Goal: Task Accomplishment & Management: Manage account settings

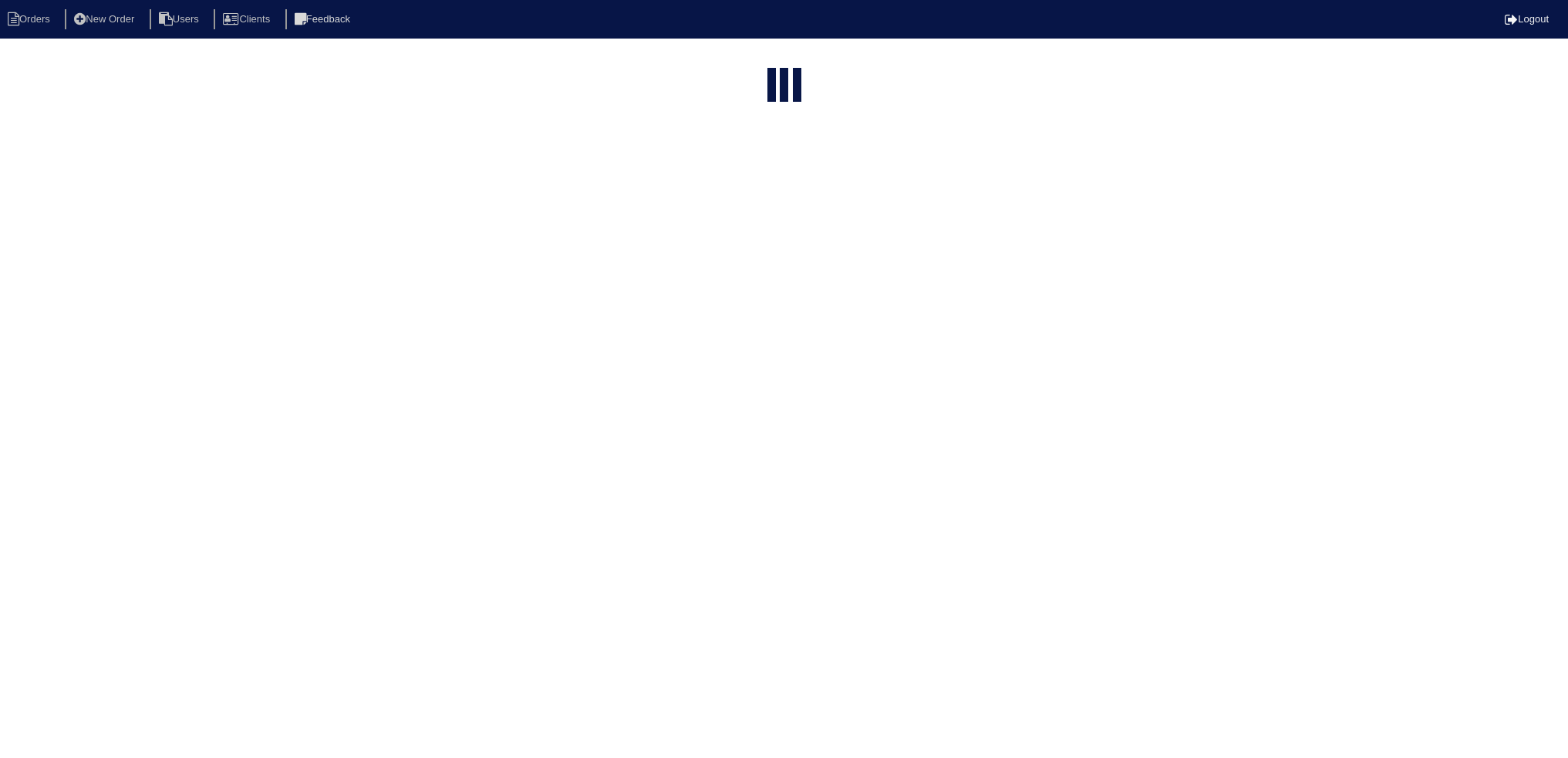
select select "15"
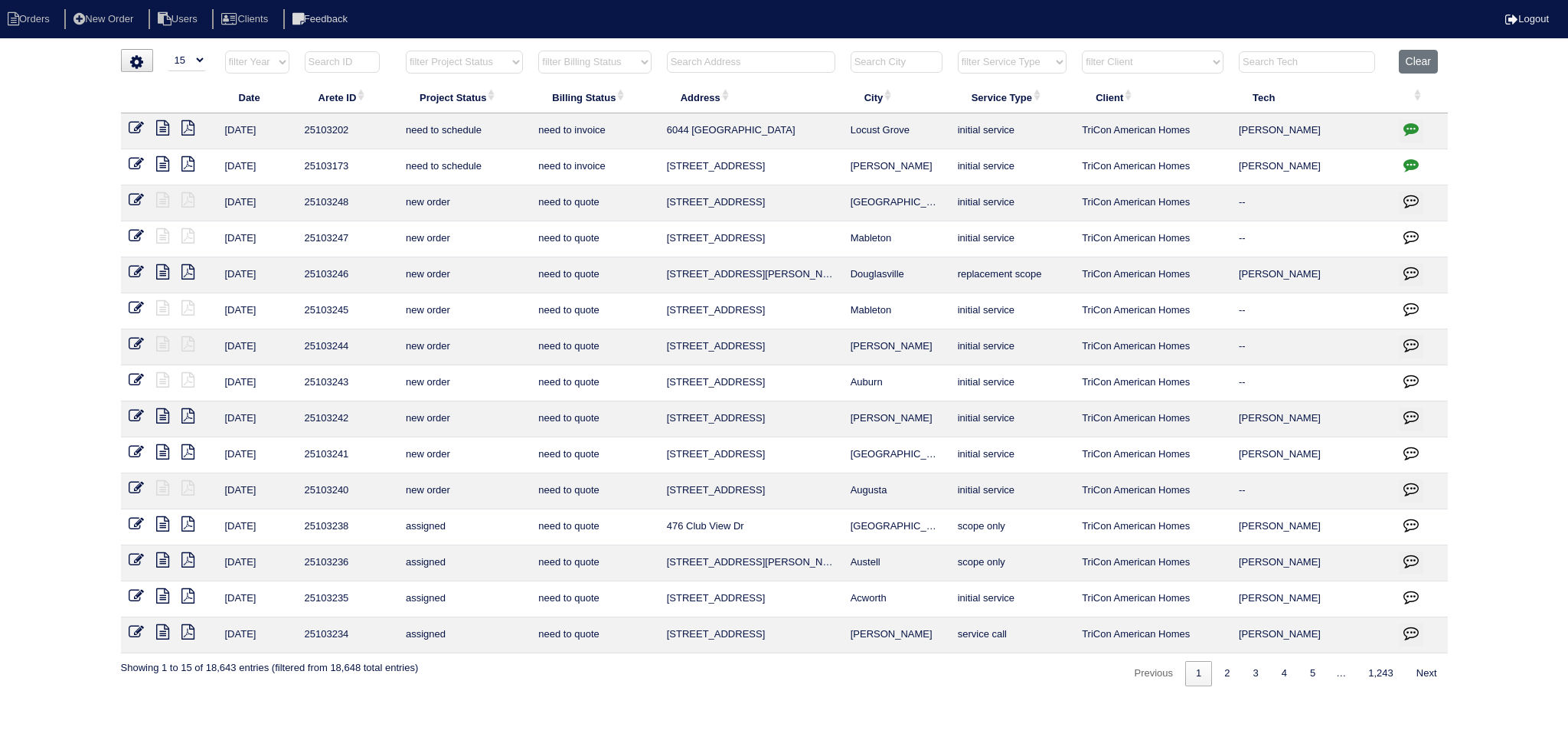
click at [472, 61] on select "filter Project Status -- Any Project Status -- new order assigned in progress f…" at bounding box center [465, 62] width 117 height 23
click at [406, 51] on select "filter Project Status -- Any Project Status -- new order assigned in progress f…" at bounding box center [465, 62] width 117 height 23
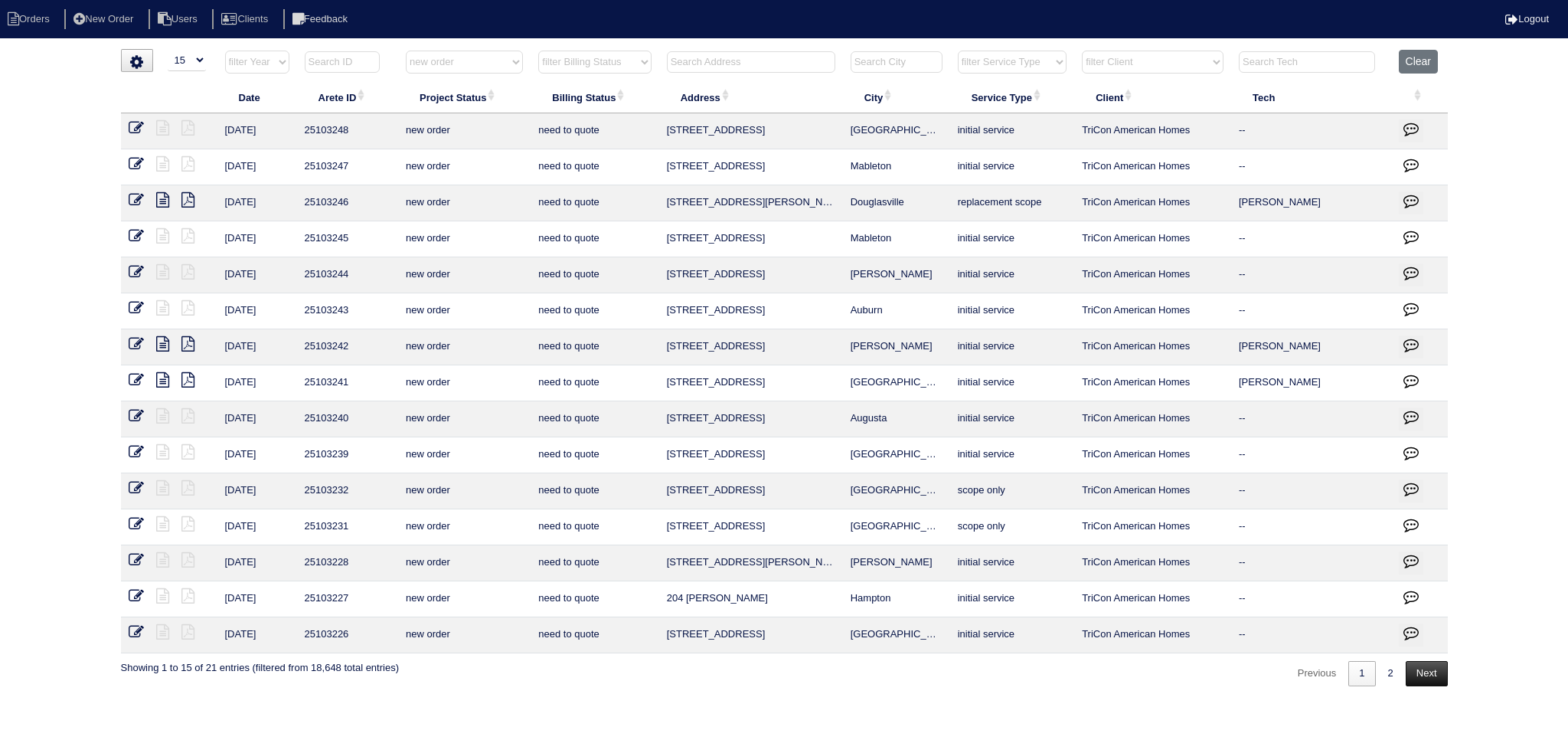
click at [1406, 668] on link "Next" at bounding box center [1427, 674] width 42 height 25
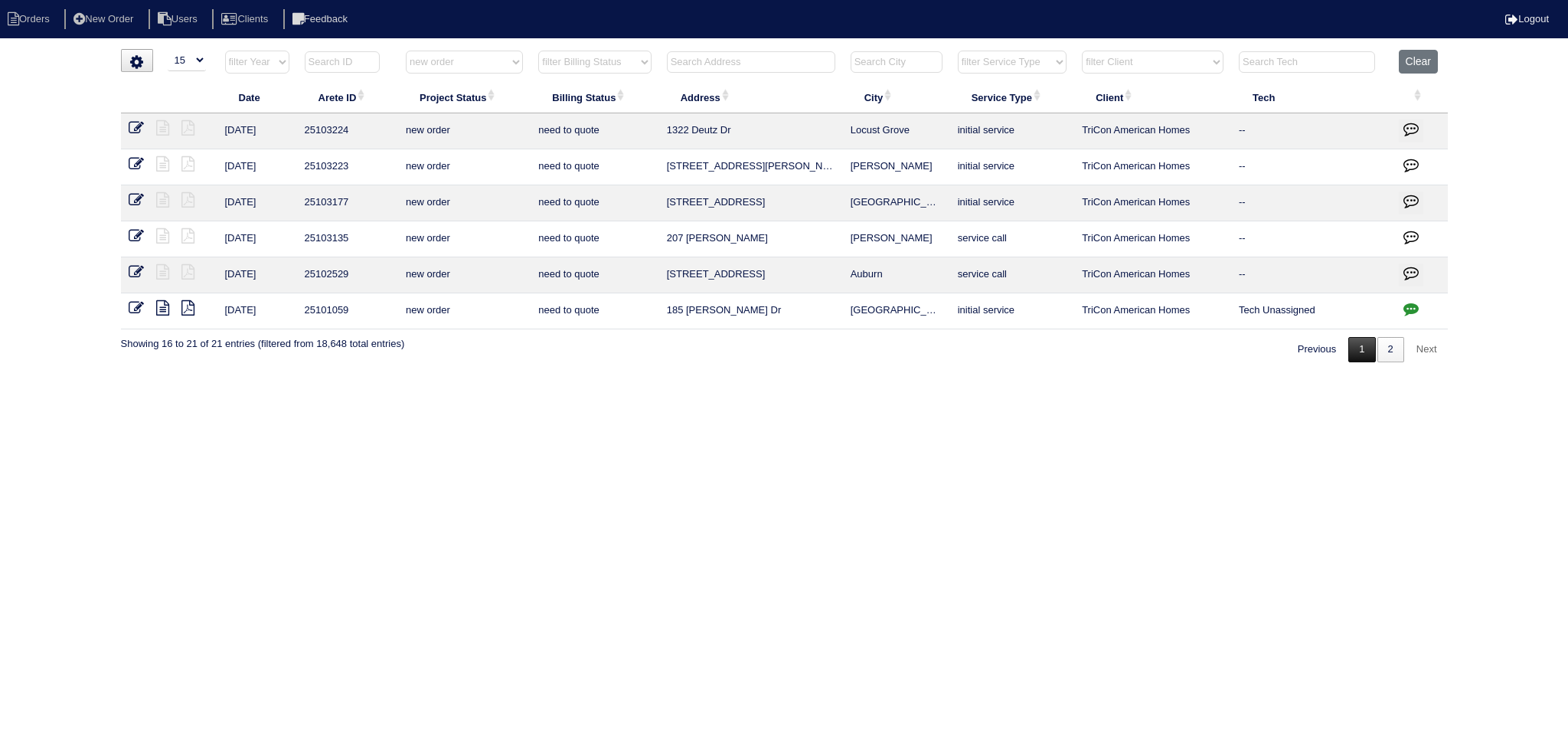
click at [1362, 342] on link "1" at bounding box center [1362, 349] width 27 height 25
select select "new order"
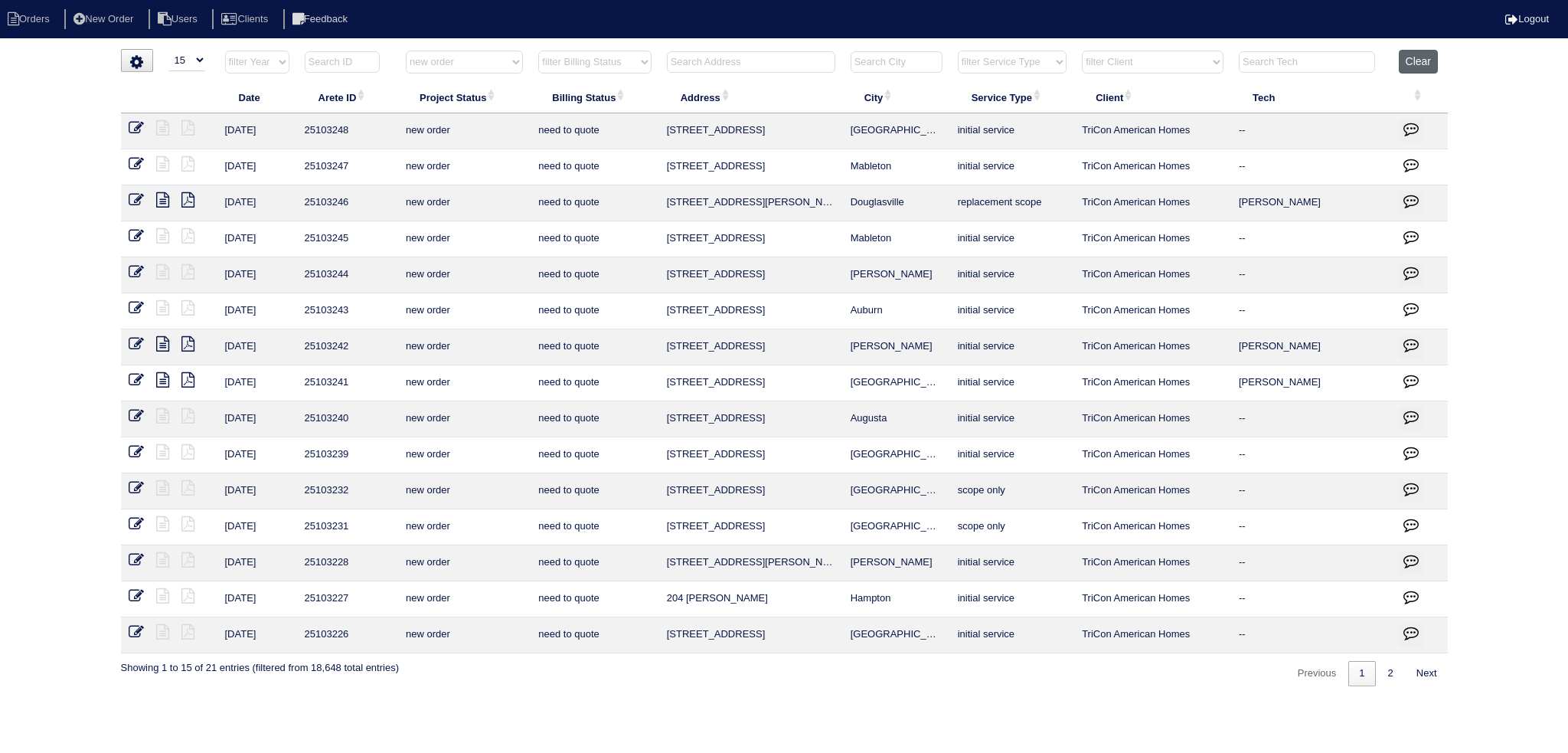
click at [1416, 66] on button "Clear" at bounding box center [1419, 61] width 39 height 24
select select
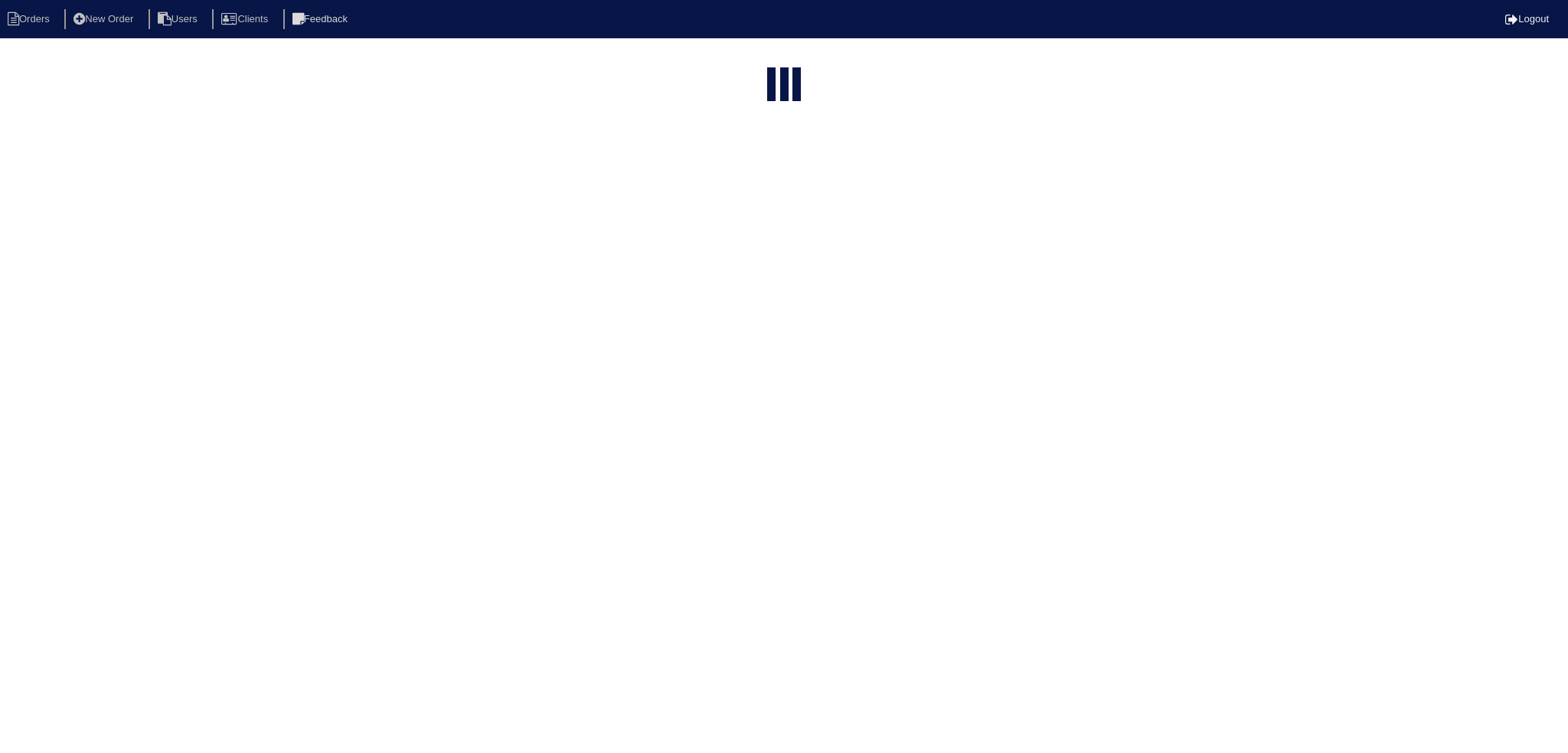
select select "15"
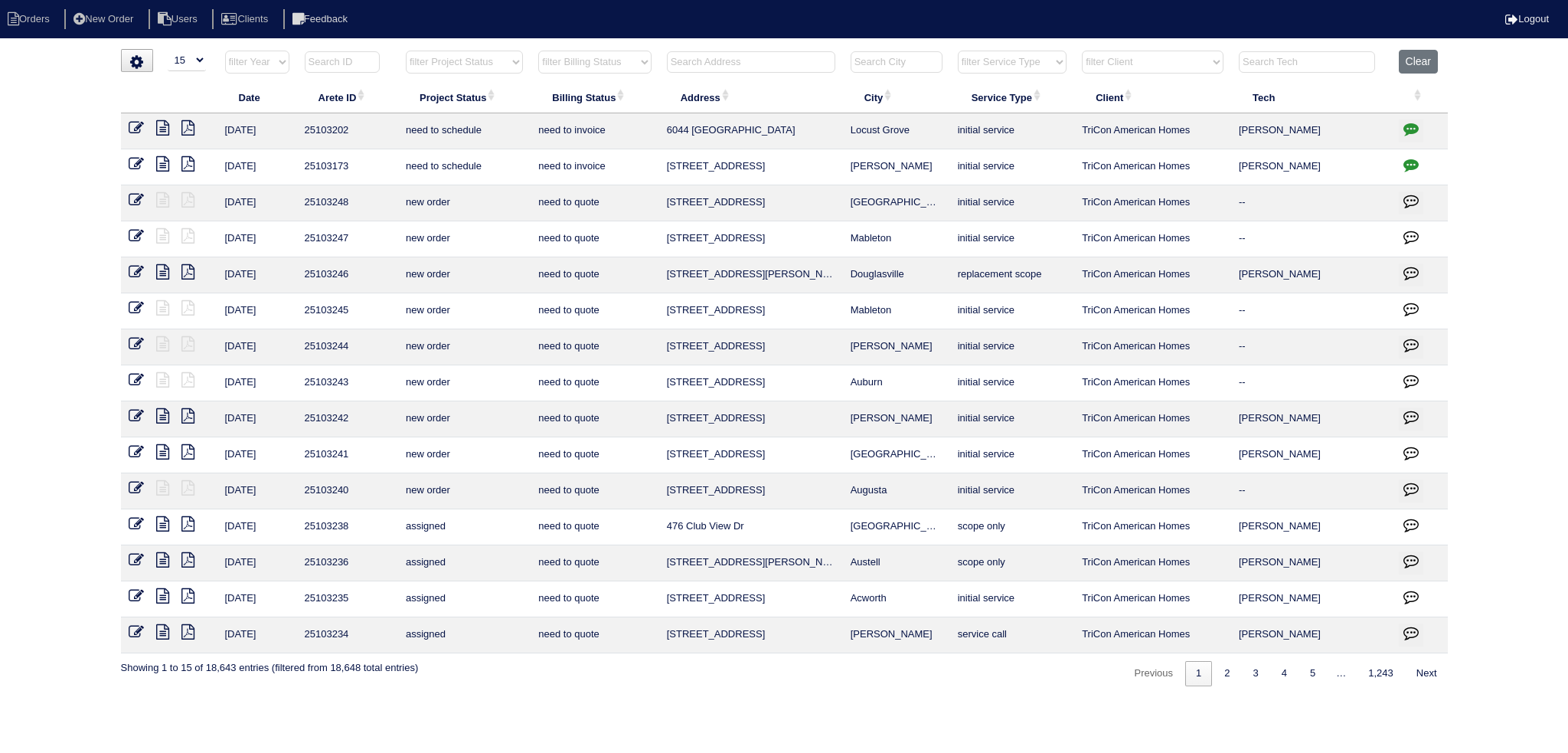
click at [786, 50] on th at bounding box center [751, 66] width 183 height 31
click at [778, 47] on html "Orders New Order Users Clients Feedback Logout Orders New Order Users Clients M…" at bounding box center [784, 350] width 1568 height 701
click at [773, 58] on input "text" at bounding box center [751, 62] width 169 height 22
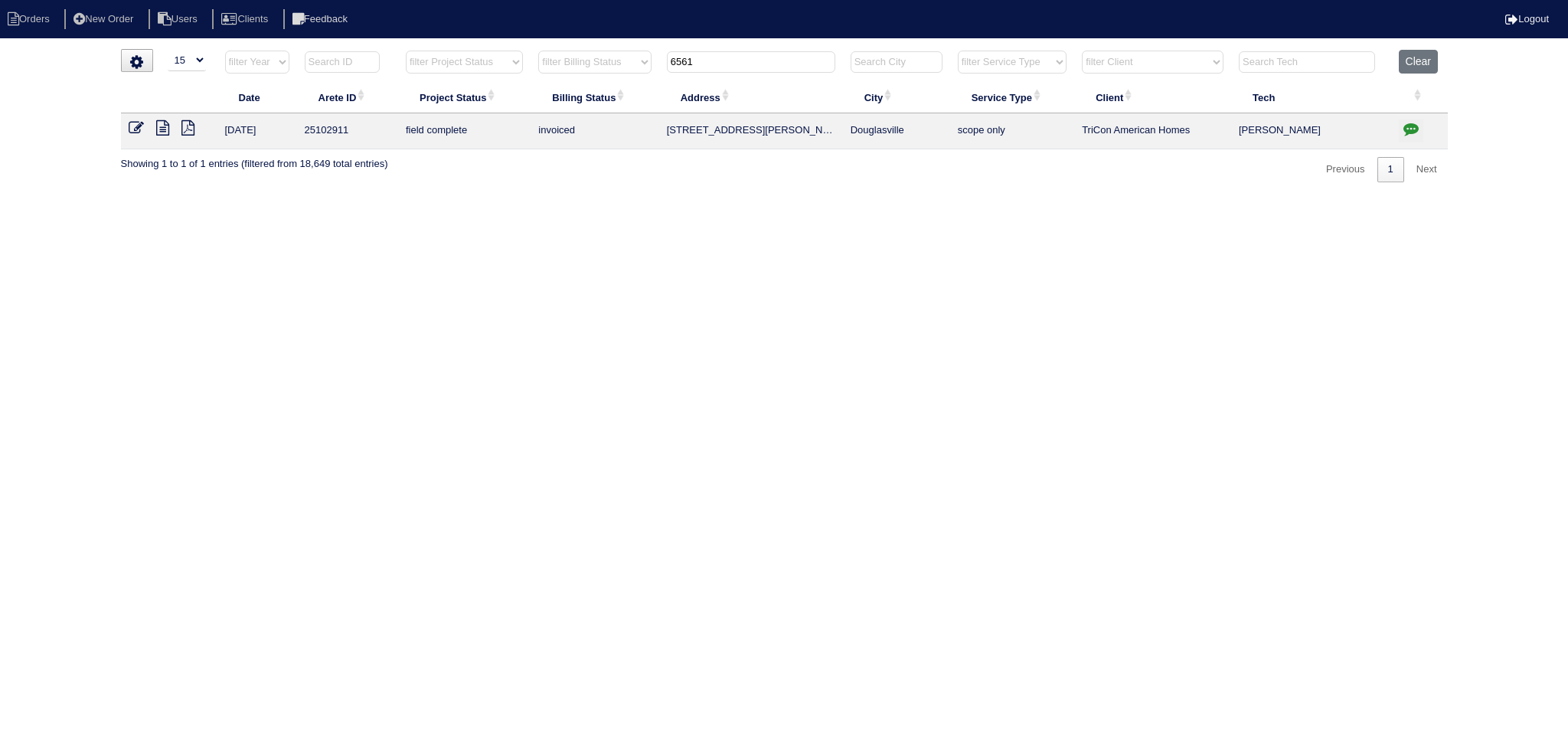
type input "6561"
click at [164, 128] on icon at bounding box center [162, 128] width 13 height 16
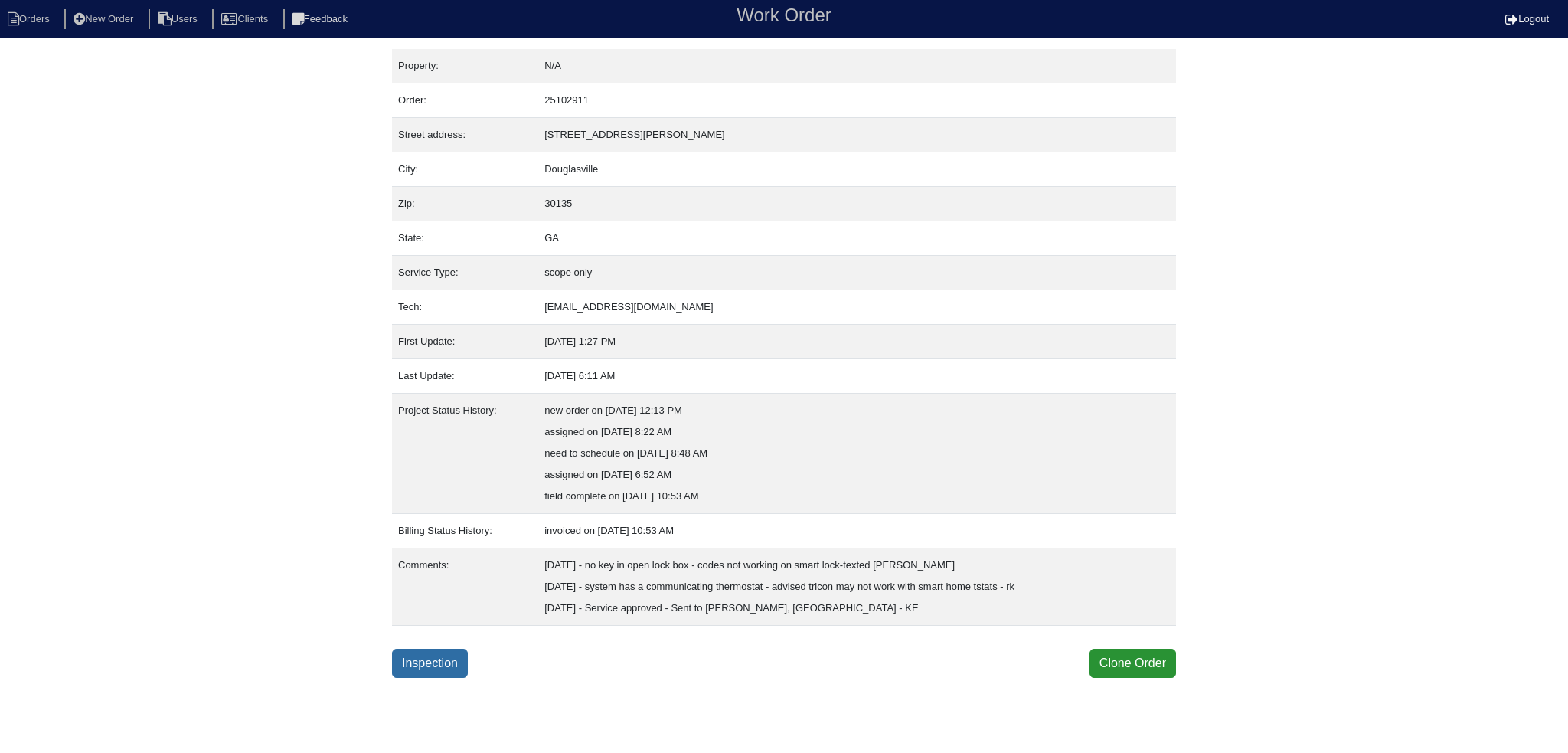
click at [463, 671] on link "Inspection" at bounding box center [430, 663] width 76 height 29
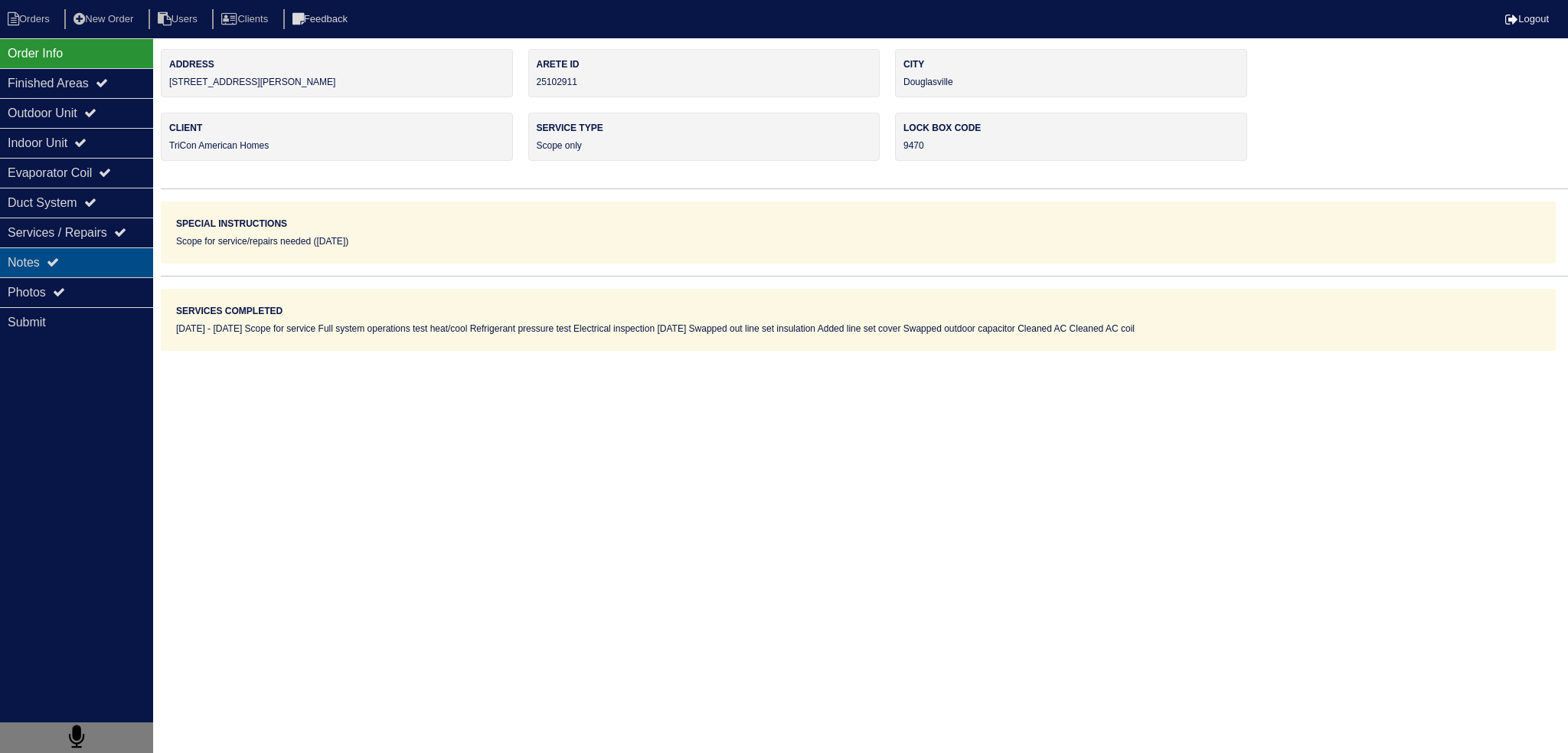
click at [87, 261] on div "Notes" at bounding box center [76, 262] width 153 height 30
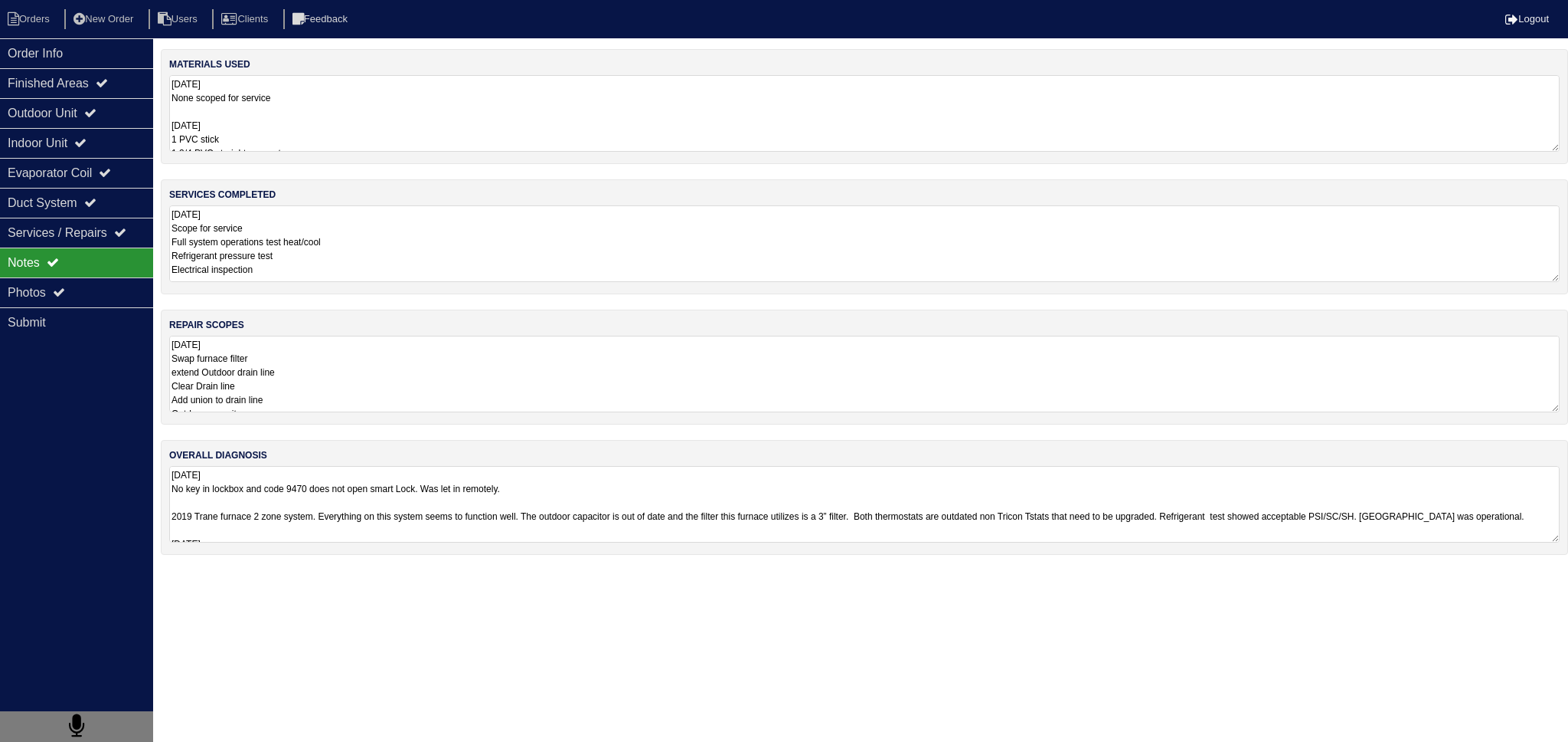
click at [295, 246] on textarea "[DATE] Scope for service Full system operations test heat/cool Refrigerant pres…" at bounding box center [865, 244] width 1391 height 77
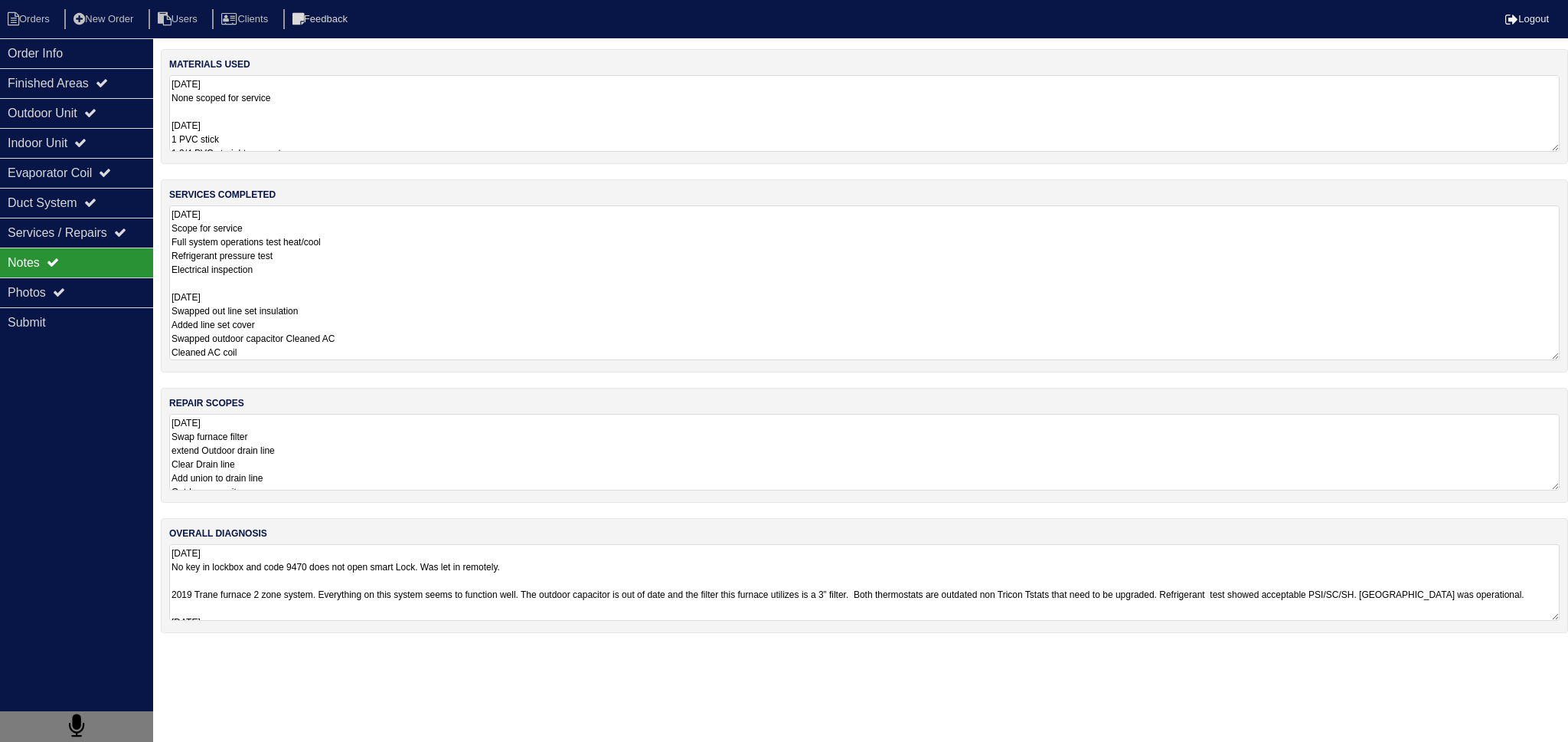
click at [282, 284] on textarea "[DATE] Scope for service Full system operations test heat/cool Refrigerant pres…" at bounding box center [865, 282] width 1391 height 155
click at [45, 275] on div "Notes" at bounding box center [76, 262] width 153 height 30
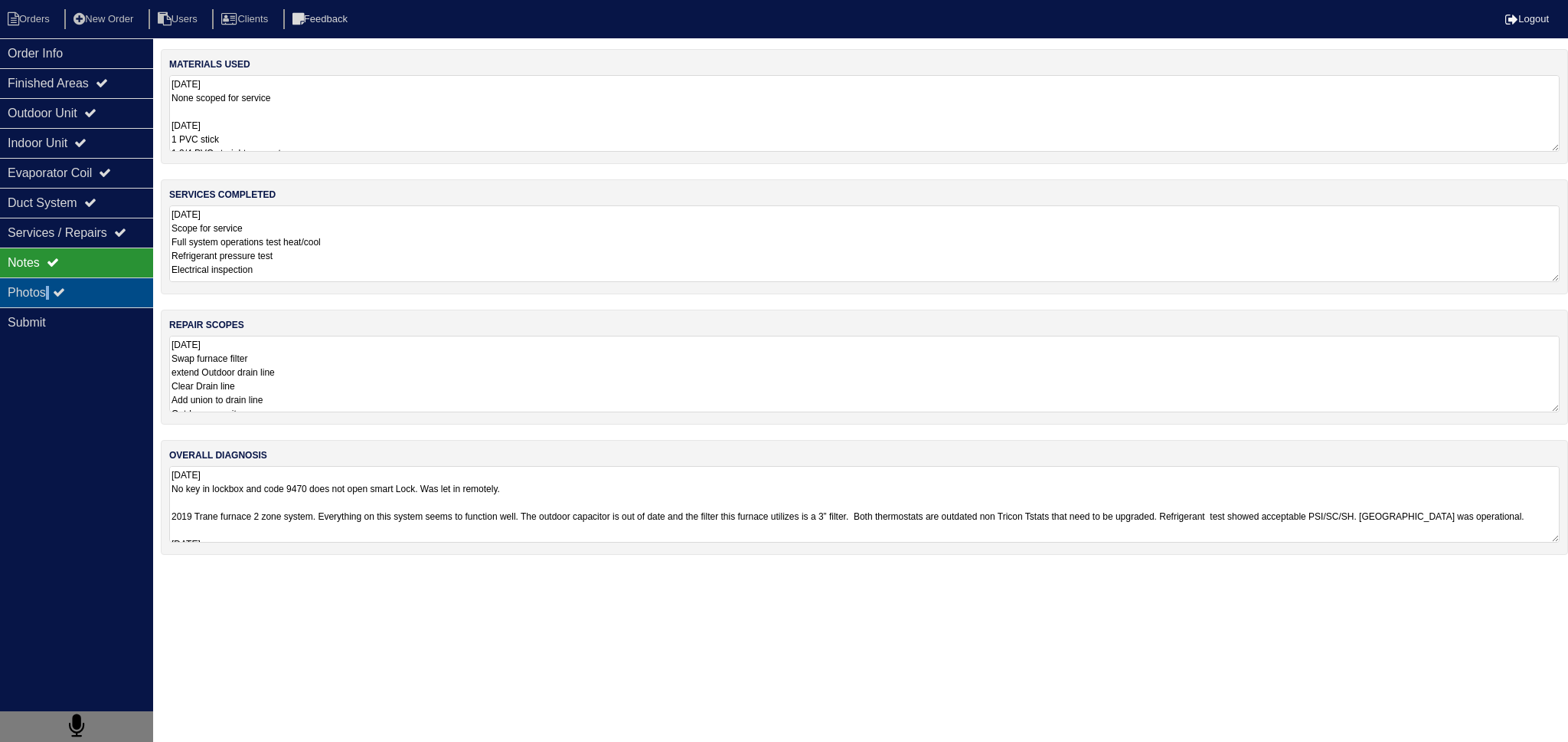
click at [52, 284] on div "Photos" at bounding box center [76, 292] width 153 height 30
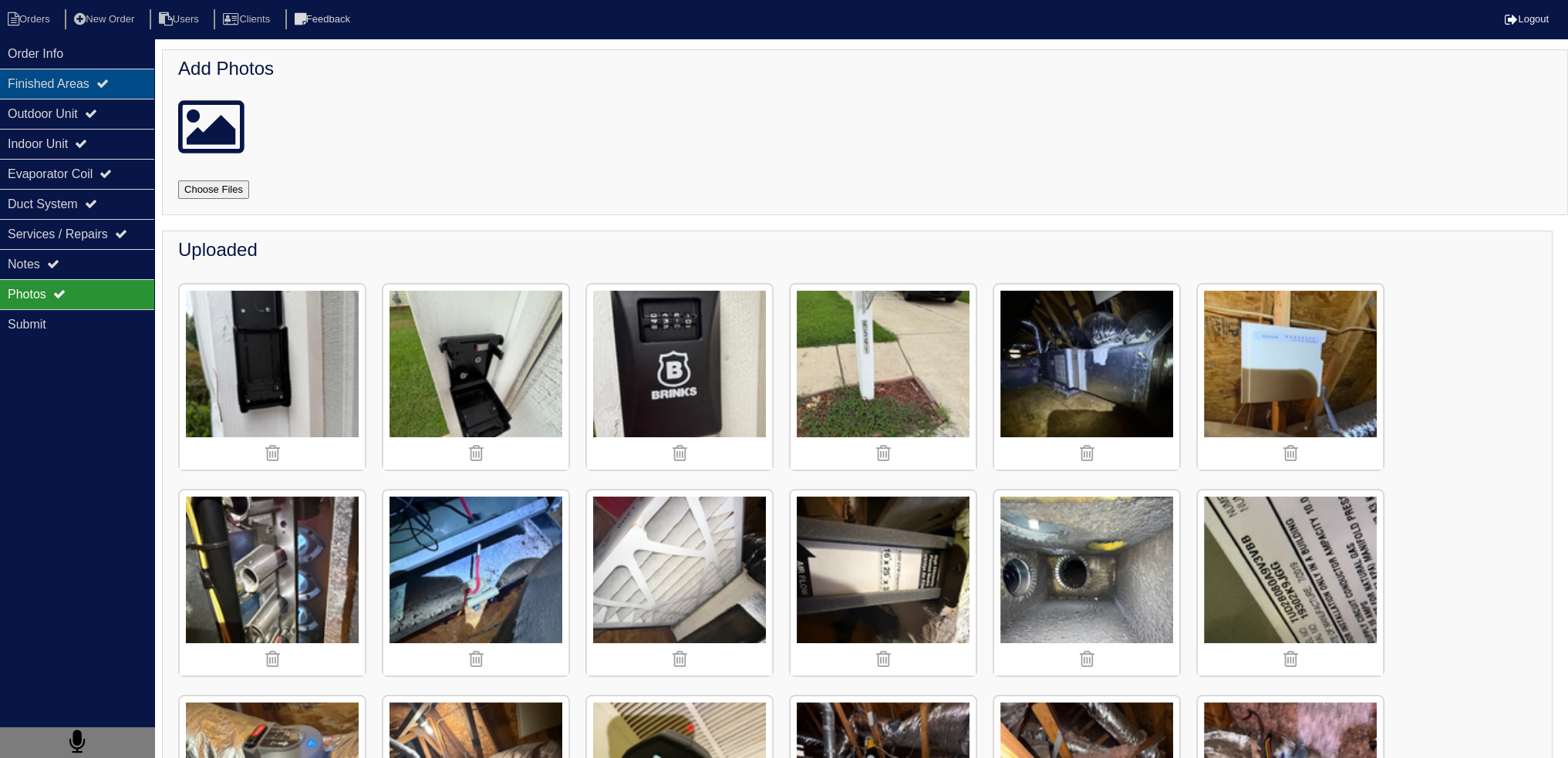
click at [109, 77] on icon at bounding box center [103, 84] width 12 height 12
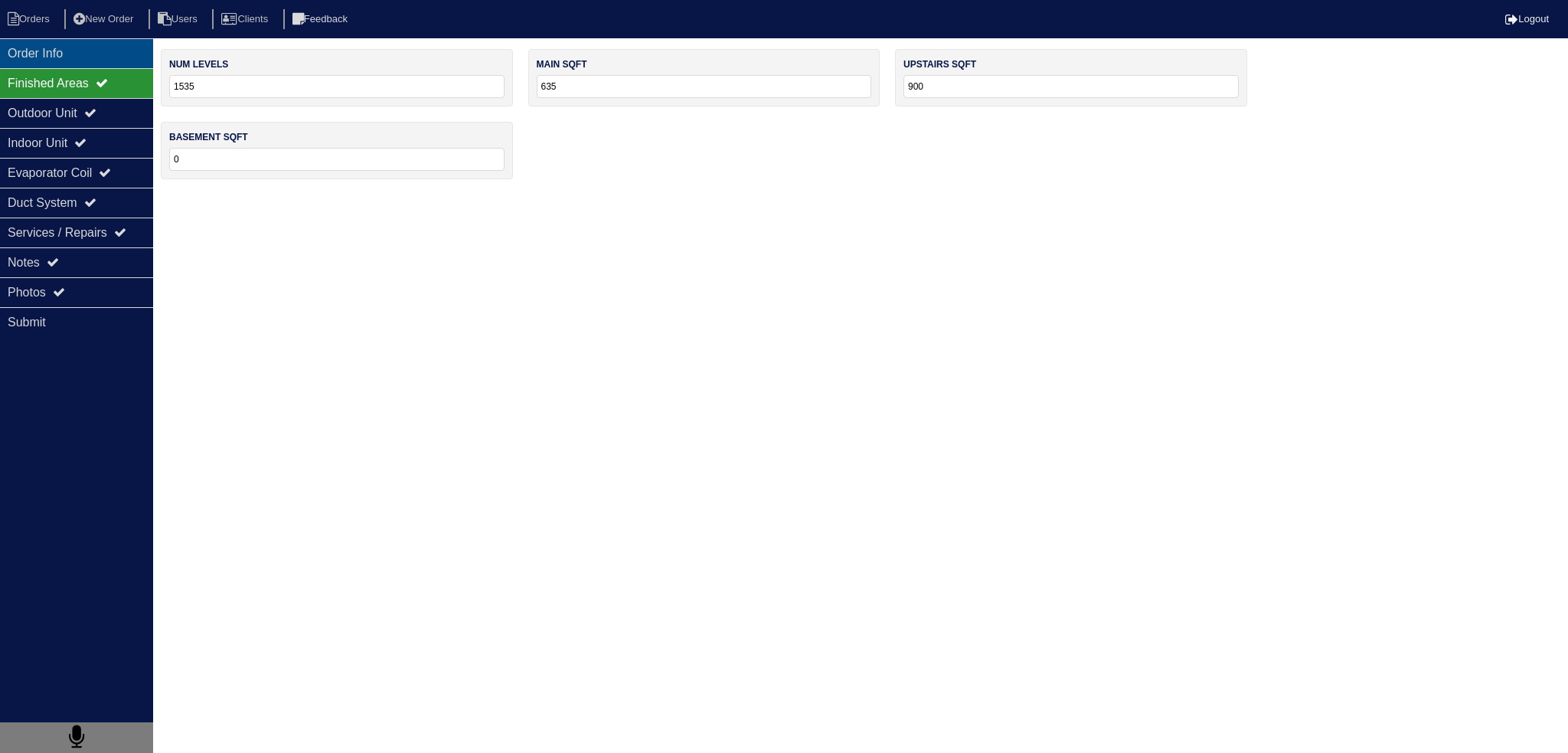
click at [114, 64] on div "Order Info" at bounding box center [76, 53] width 153 height 30
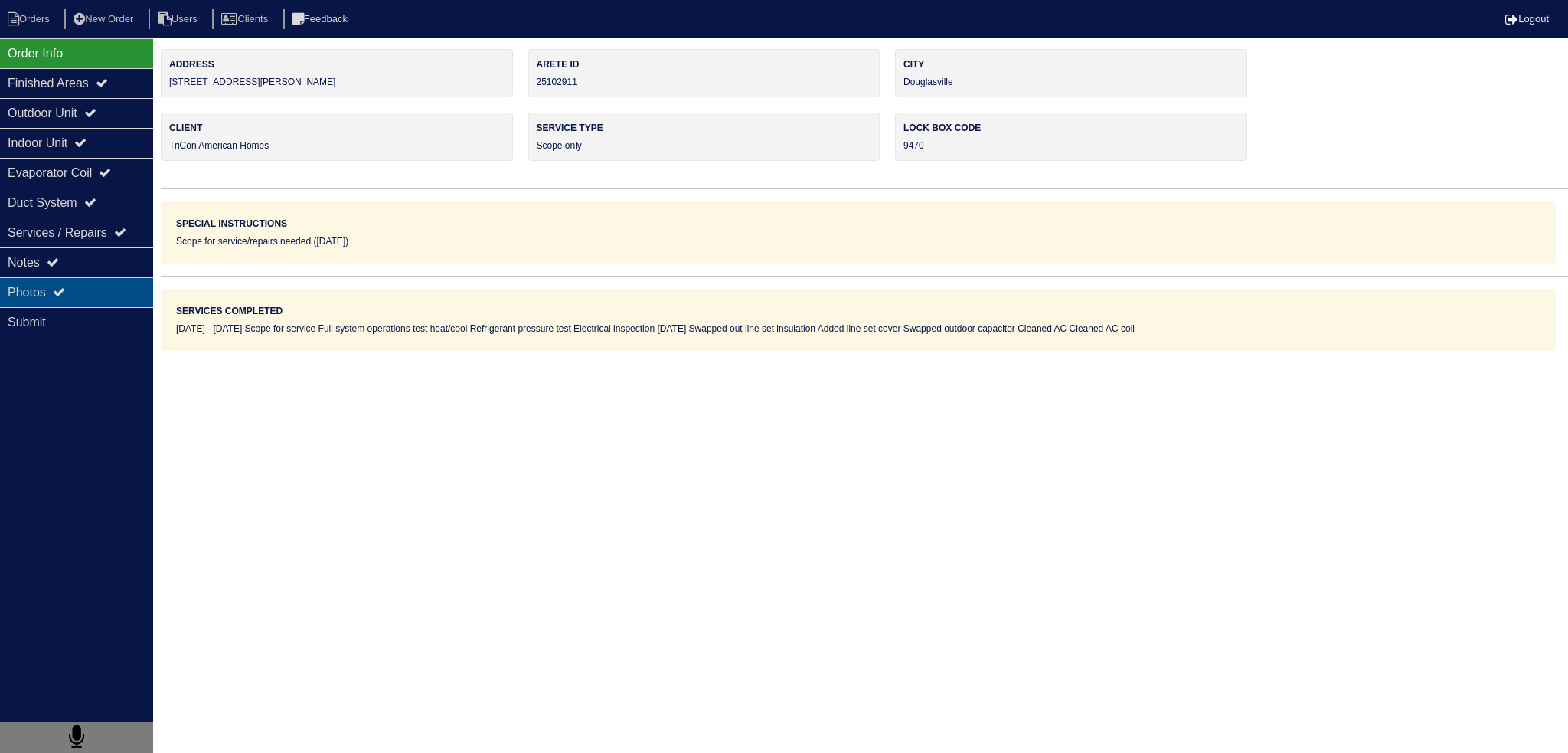
click at [100, 294] on div "Photos" at bounding box center [76, 292] width 153 height 30
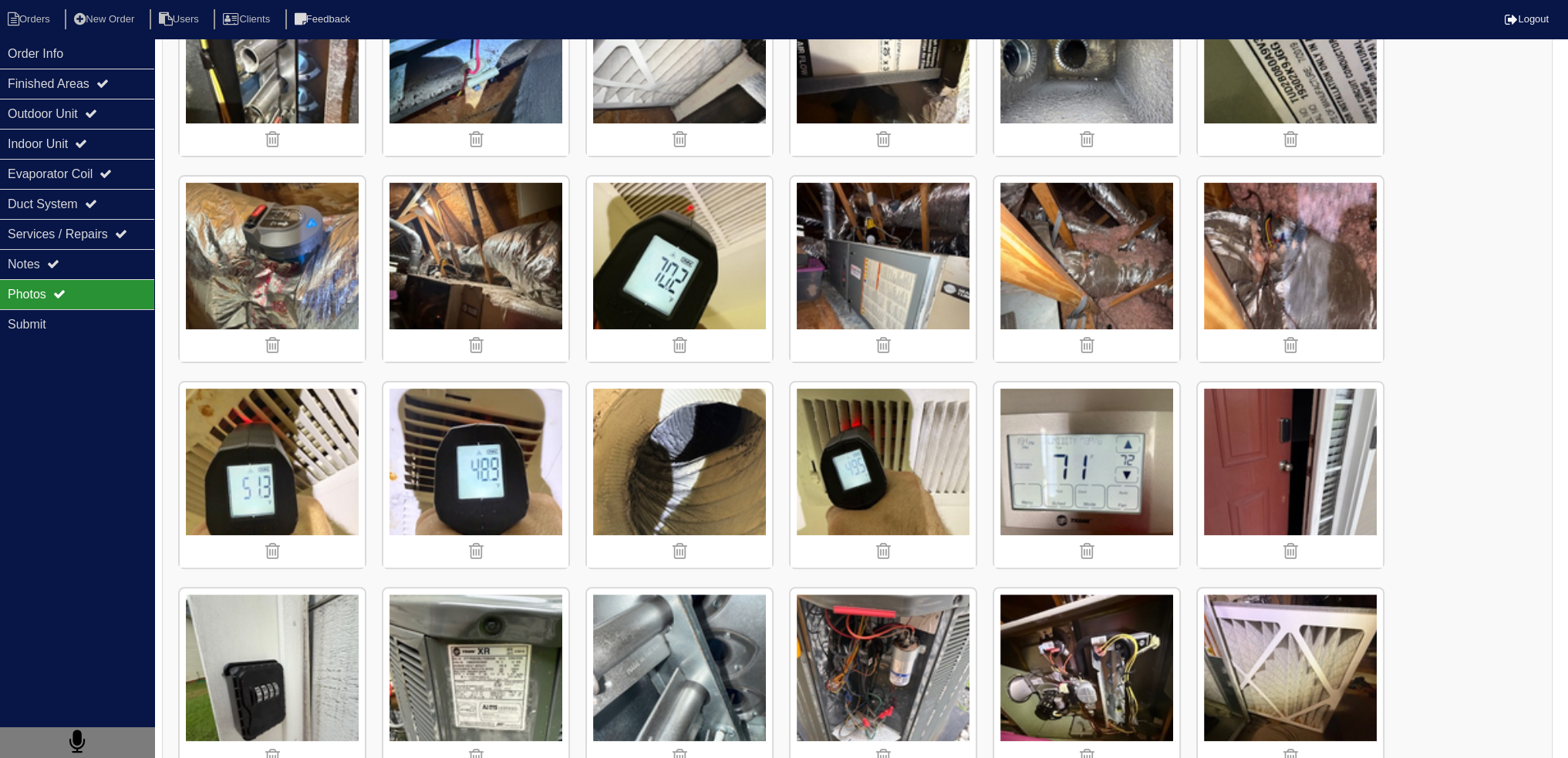
scroll to position [694, 0]
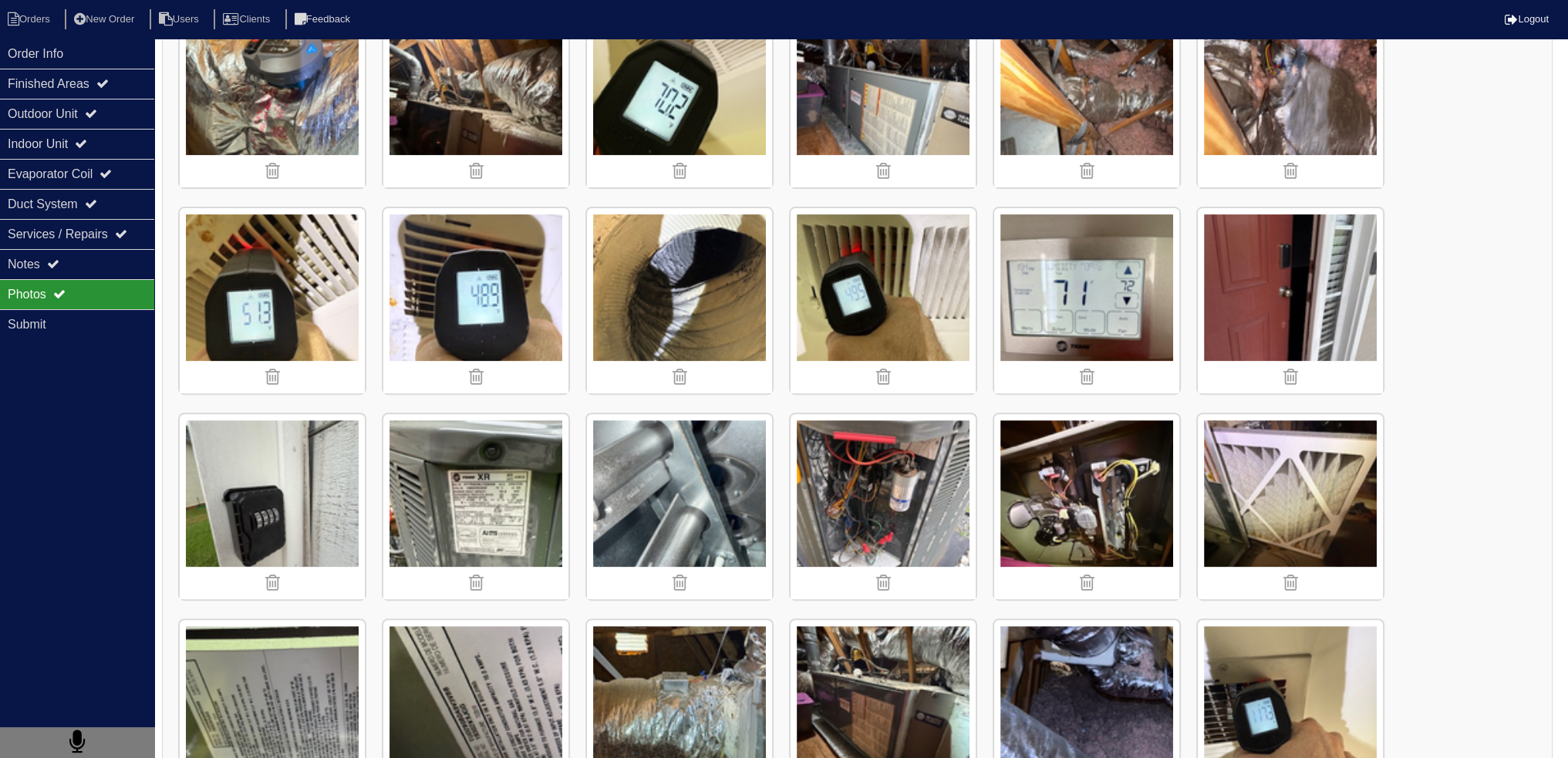
click at [898, 514] on img at bounding box center [883, 507] width 185 height 185
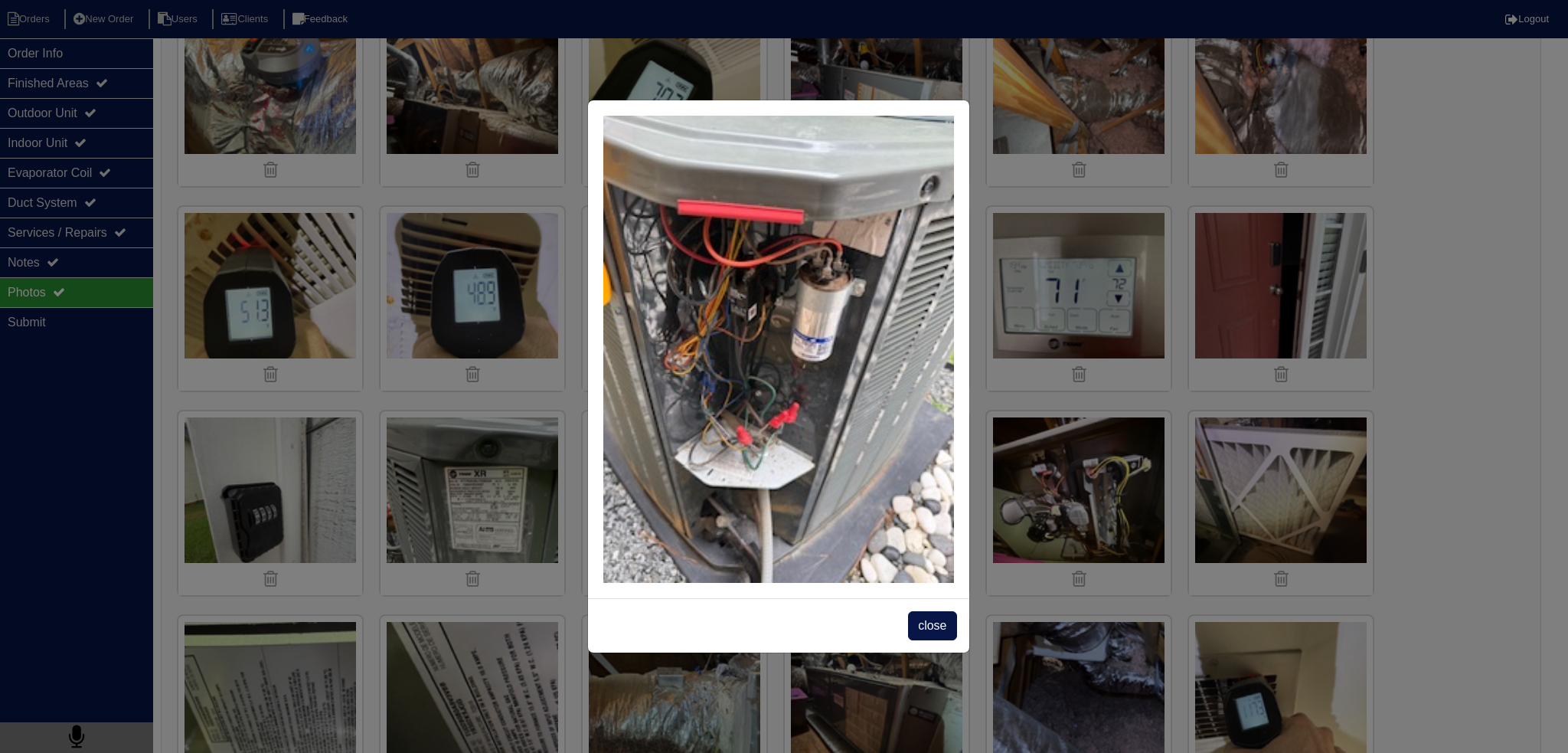
click at [924, 620] on span "close" at bounding box center [932, 625] width 48 height 29
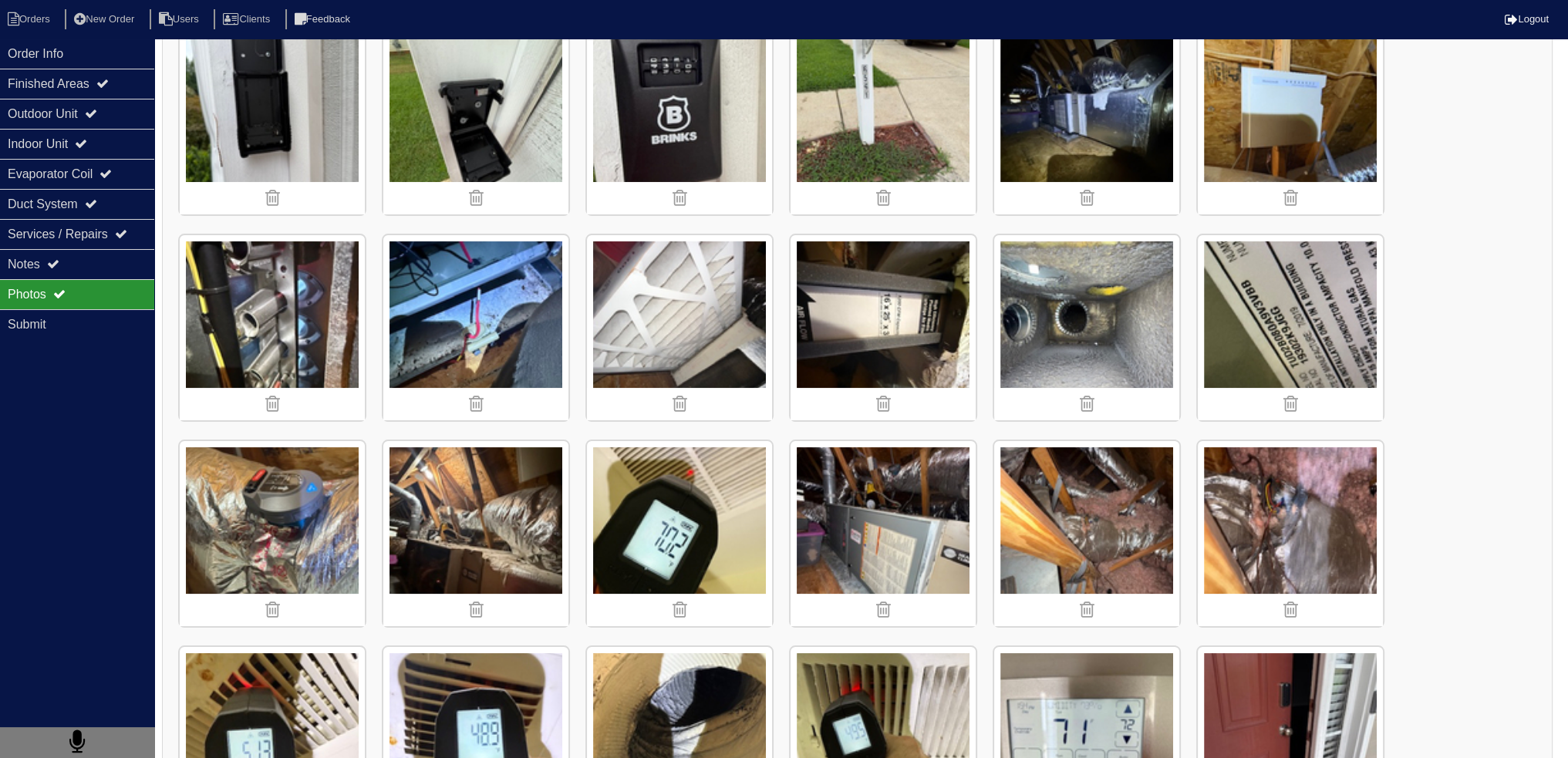
scroll to position [24, 0]
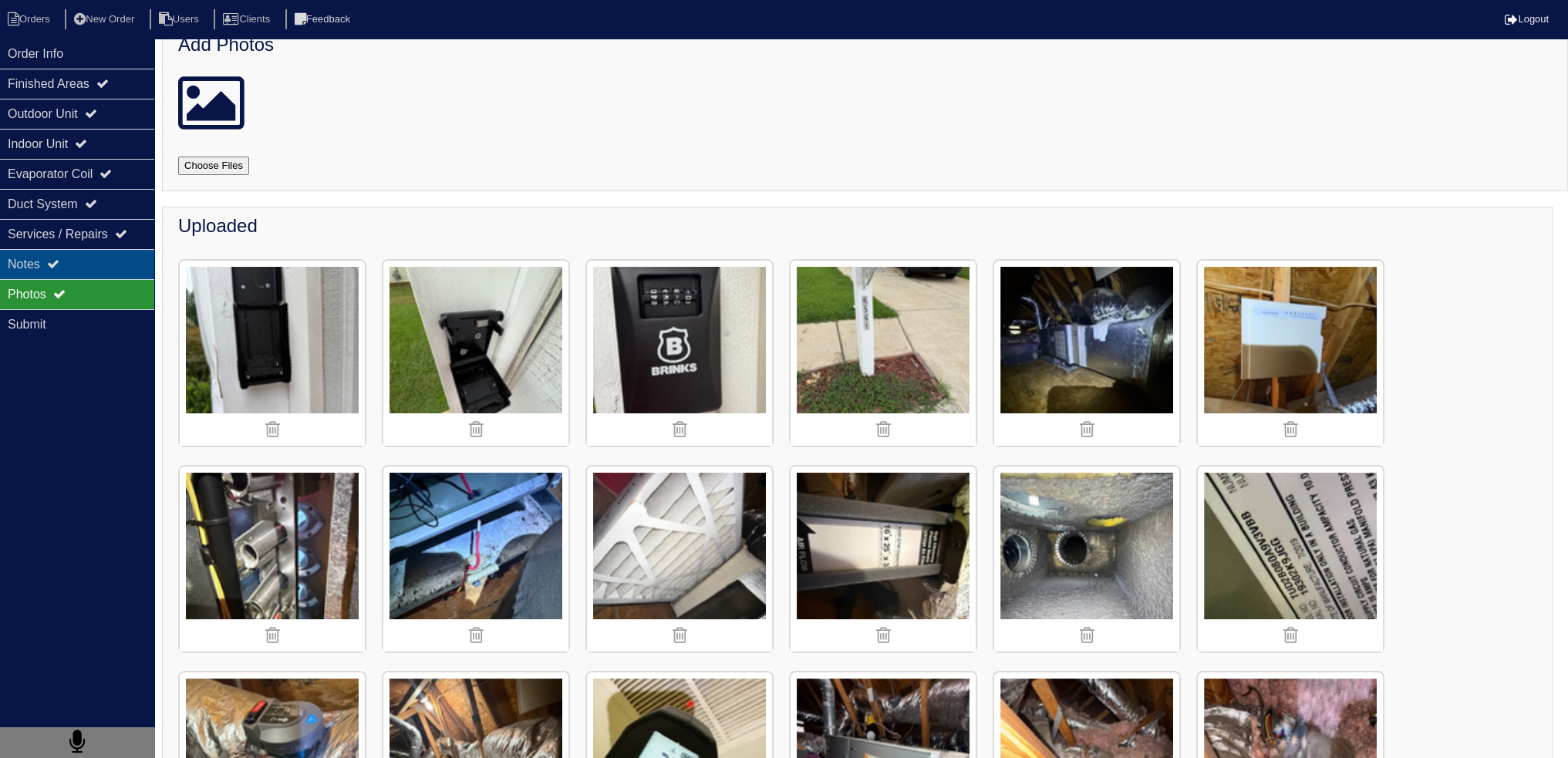
click at [54, 271] on div "Notes" at bounding box center [77, 264] width 154 height 30
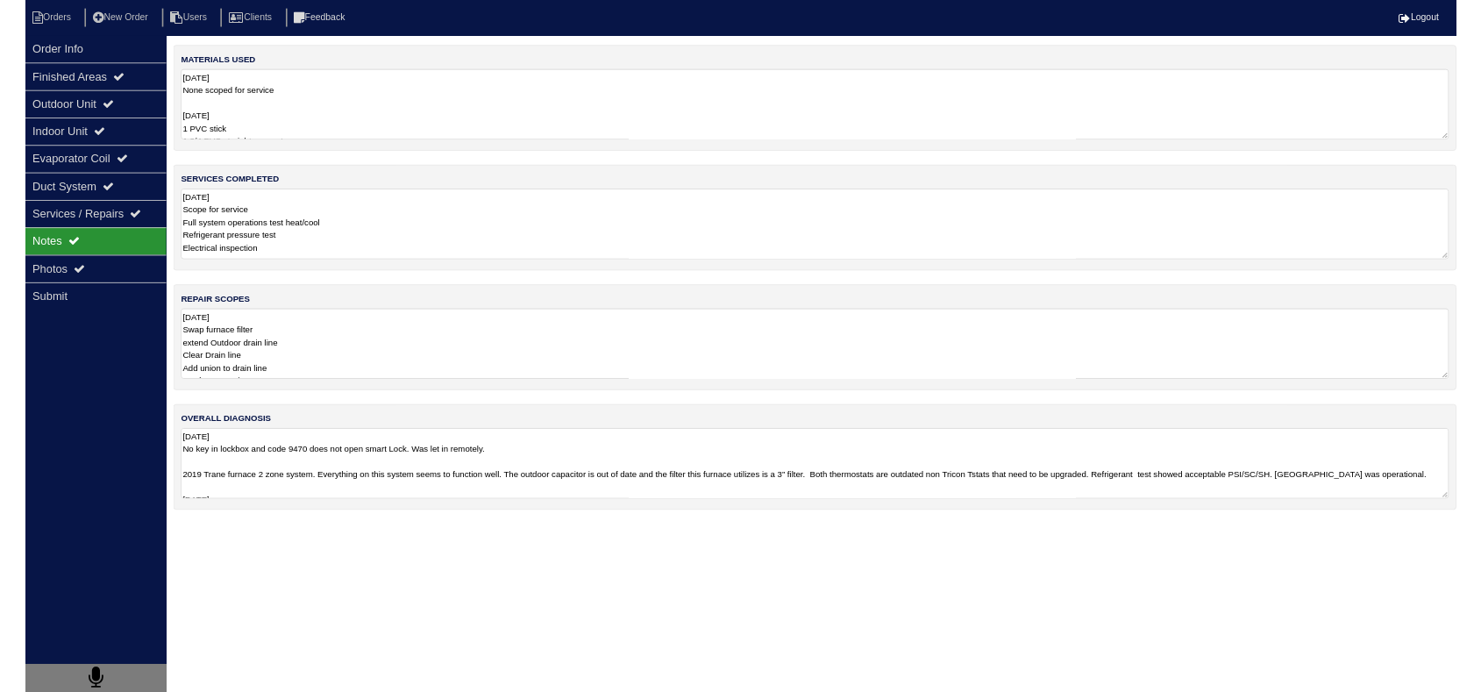
scroll to position [0, 0]
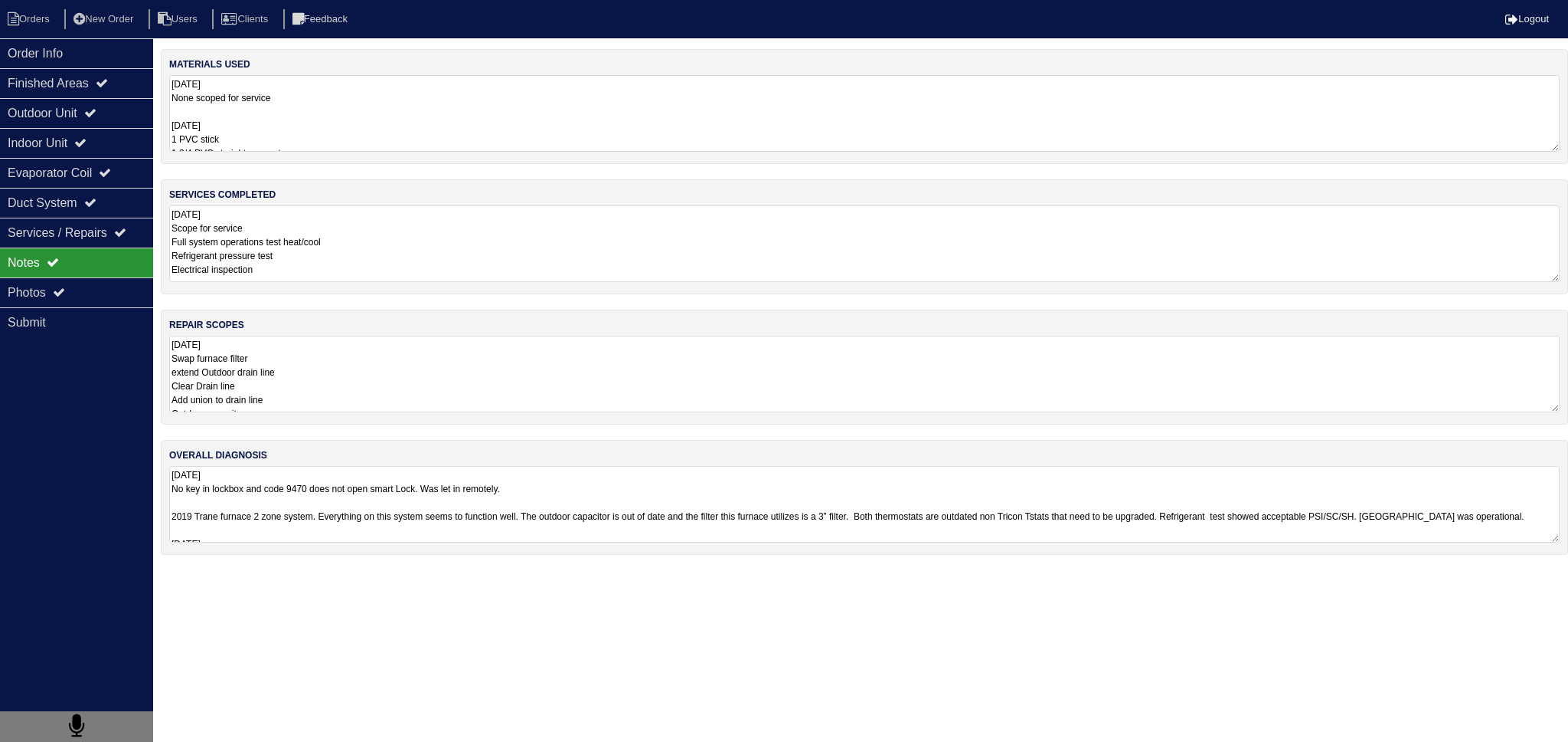
click at [323, 393] on textarea "[DATE] Swap furnace filter extend Outdoor drain line Clear Drain line Add union…" at bounding box center [865, 374] width 1391 height 77
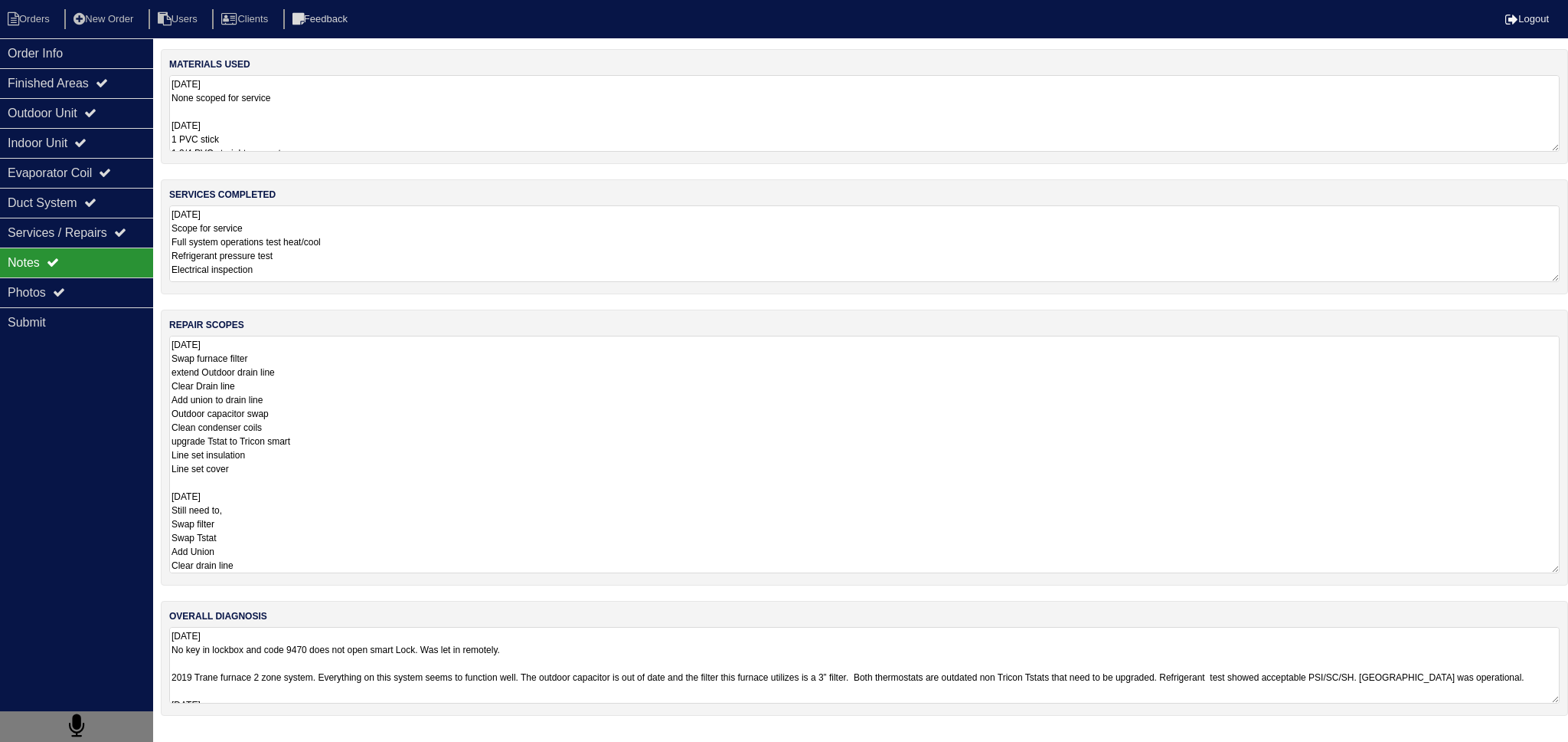
click at [292, 271] on textarea "[DATE] Scope for service Full system operations test heat/cool Refrigerant pres…" at bounding box center [865, 244] width 1391 height 77
